Goal: Task Accomplishment & Management: Use online tool/utility

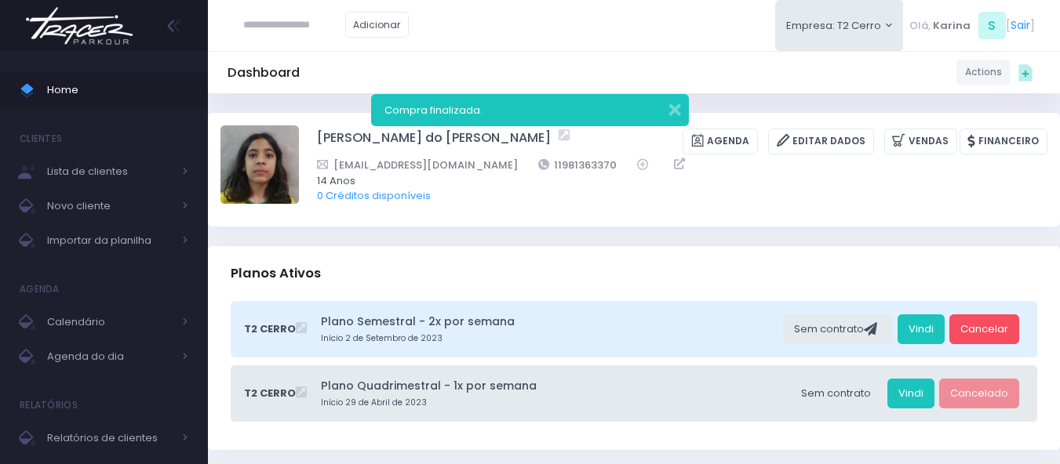
click at [93, 37] on img at bounding box center [79, 25] width 119 height 55
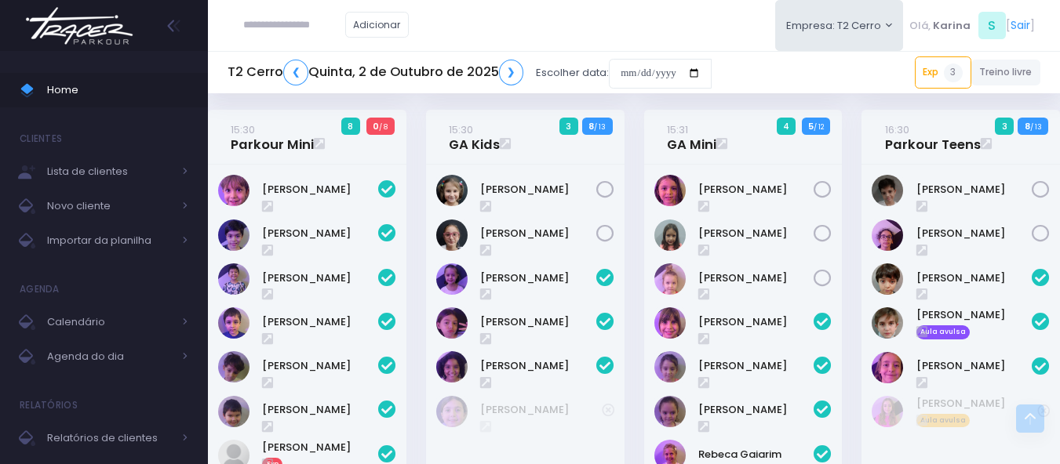
scroll to position [706, 0]
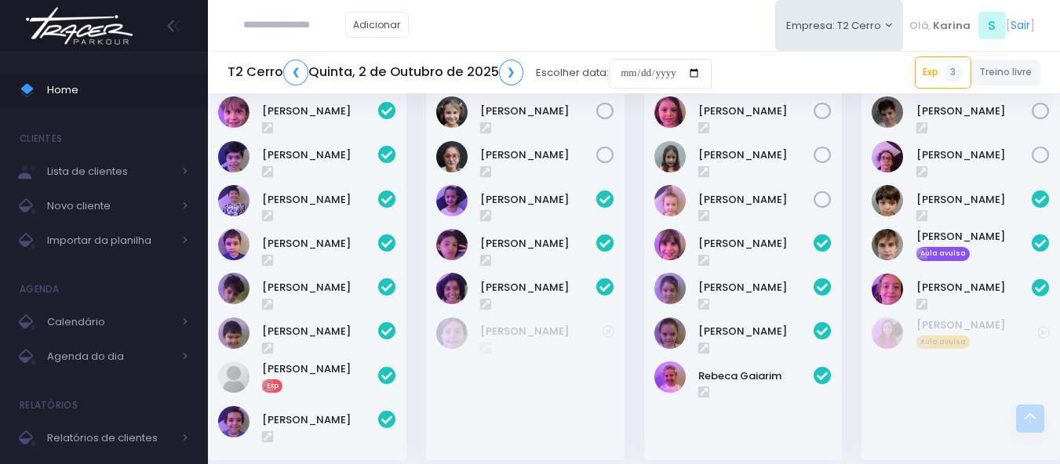
click at [601, 35] on div "Adicionar Empresa: T2 Cerro T1 [PERSON_NAME] T2 [GEOGRAPHIC_DATA][MEDICAL_DATA]…" at bounding box center [634, 25] width 852 height 51
